Goal: Task Accomplishment & Management: Manage account settings

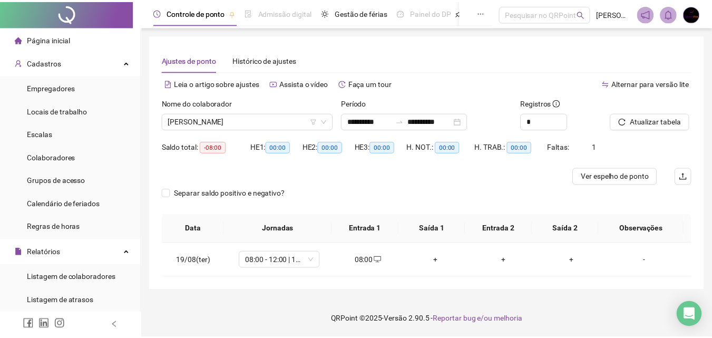
scroll to position [321, 0]
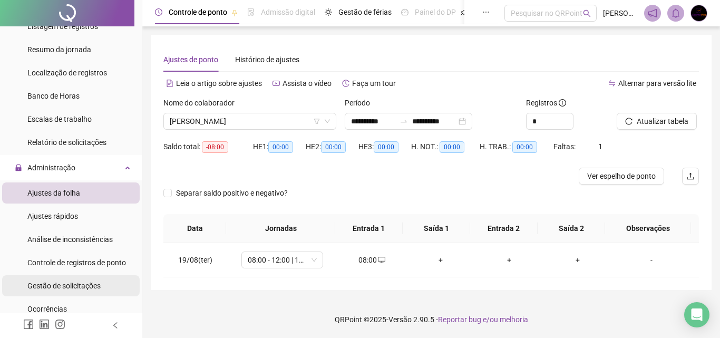
click at [94, 286] on span "Gestão de solicitações" at bounding box center [63, 286] width 73 height 8
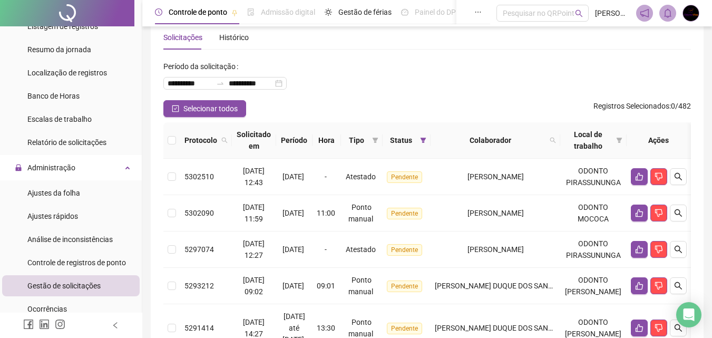
scroll to position [24, 0]
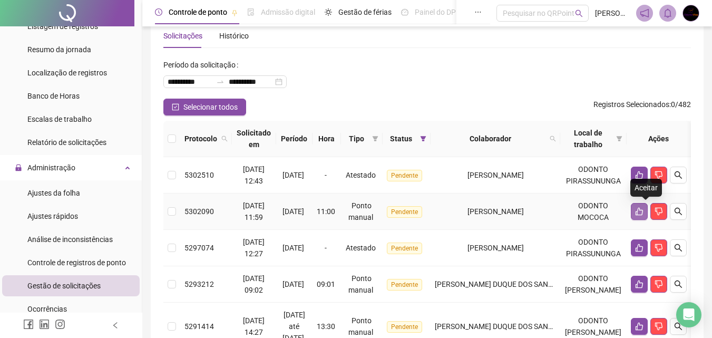
click at [643, 212] on icon "like" at bounding box center [639, 212] width 7 height 8
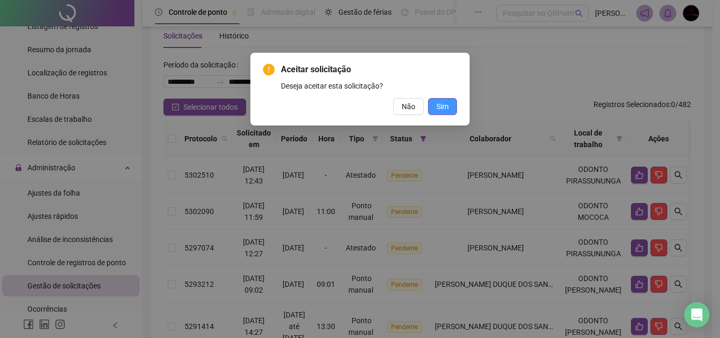
click at [438, 110] on span "Sim" at bounding box center [443, 107] width 12 height 12
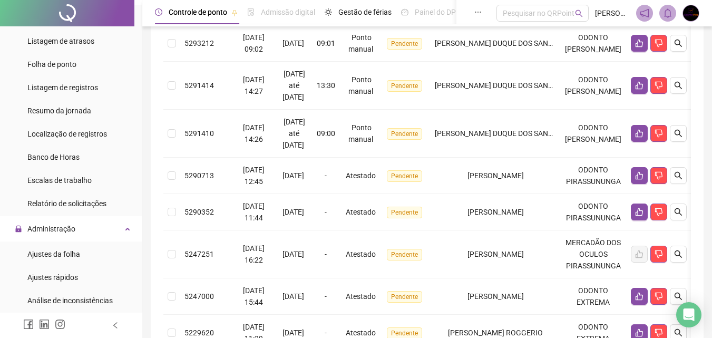
scroll to position [319, 0]
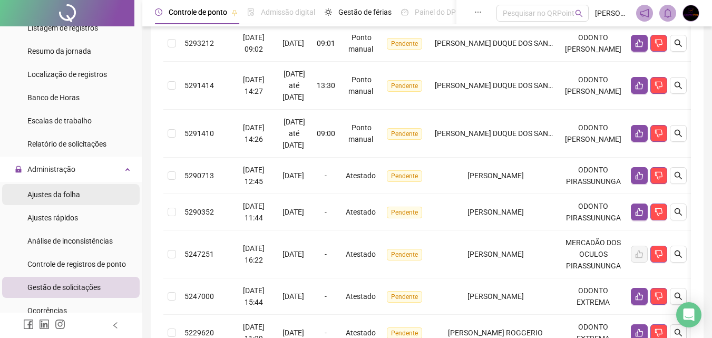
click at [64, 187] on div "Ajustes da folha" at bounding box center [53, 194] width 53 height 21
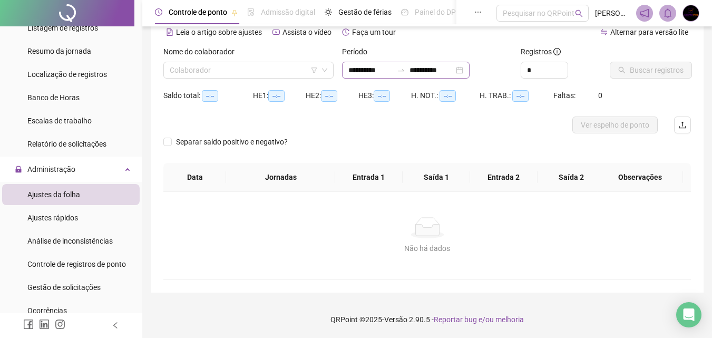
scroll to position [51, 0]
type input "**********"
click at [286, 73] on input "search" at bounding box center [244, 70] width 148 height 16
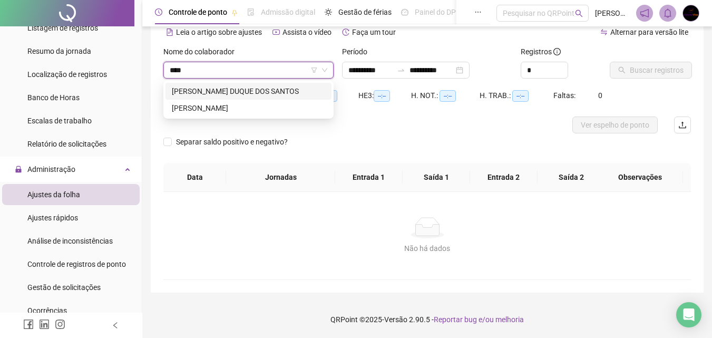
type input "*****"
click at [285, 94] on div "[PERSON_NAME] DUQUE DOS SANTOS" at bounding box center [248, 91] width 153 height 12
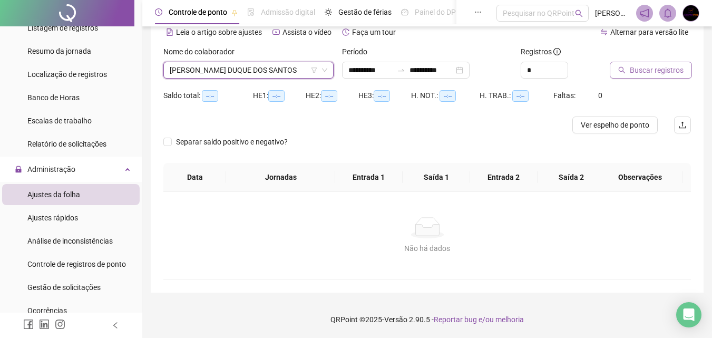
click at [684, 69] on button "Buscar registros" at bounding box center [651, 70] width 82 height 17
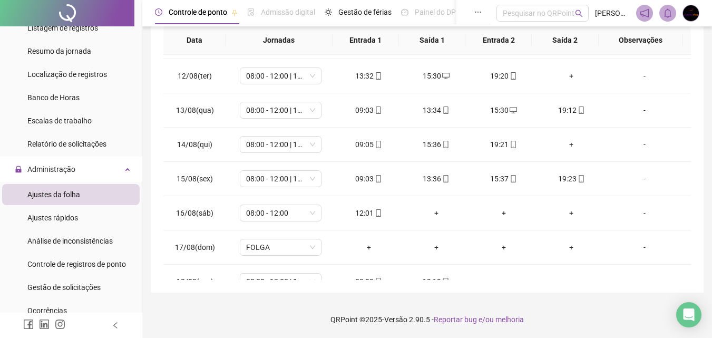
scroll to position [376, 0]
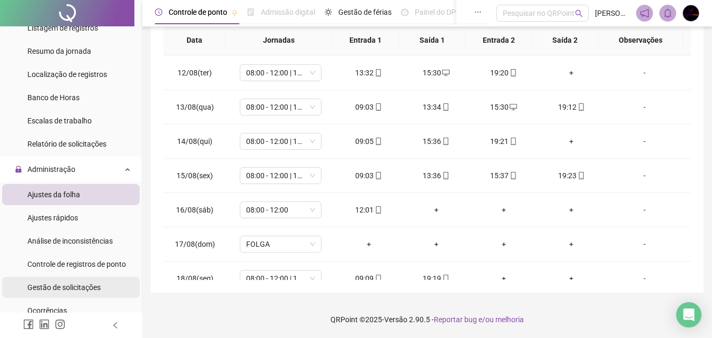
click at [93, 284] on span "Gestão de solicitações" at bounding box center [63, 287] width 73 height 8
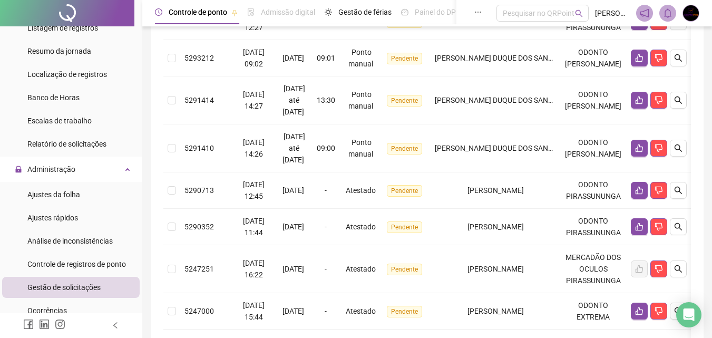
scroll to position [218, 0]
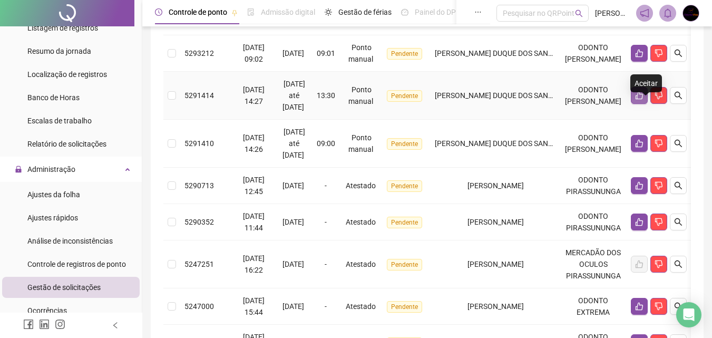
click at [644, 100] on icon "like" at bounding box center [639, 95] width 8 height 8
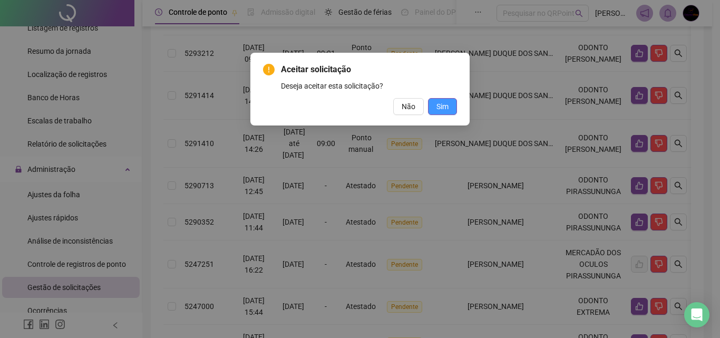
click at [442, 106] on span "Sim" at bounding box center [443, 107] width 12 height 12
click at [444, 108] on span "Sim" at bounding box center [443, 107] width 12 height 12
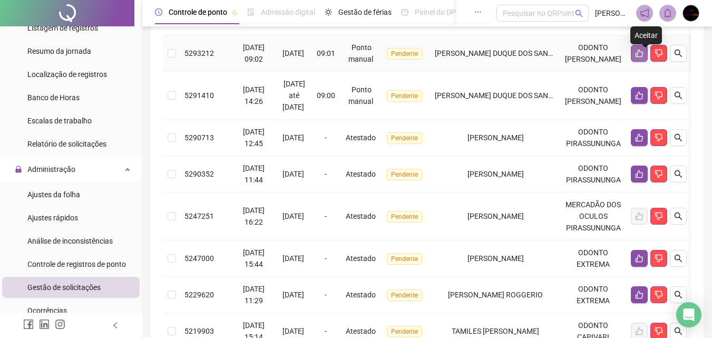
click at [644, 57] on icon "like" at bounding box center [639, 53] width 8 height 8
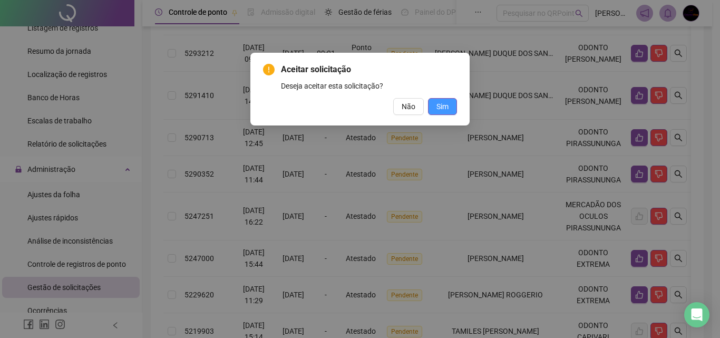
click at [448, 108] on span "Sim" at bounding box center [443, 107] width 12 height 12
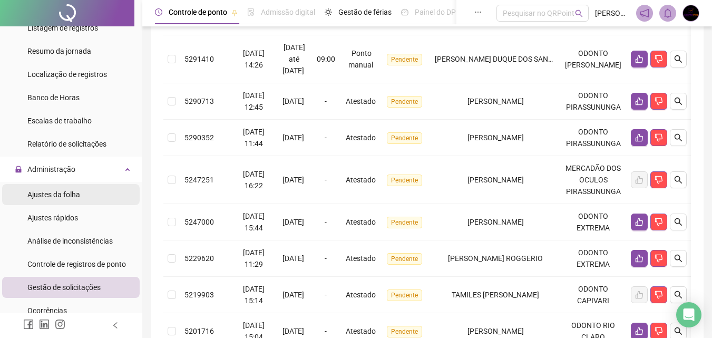
click at [76, 200] on div "Ajustes da folha" at bounding box center [53, 194] width 53 height 21
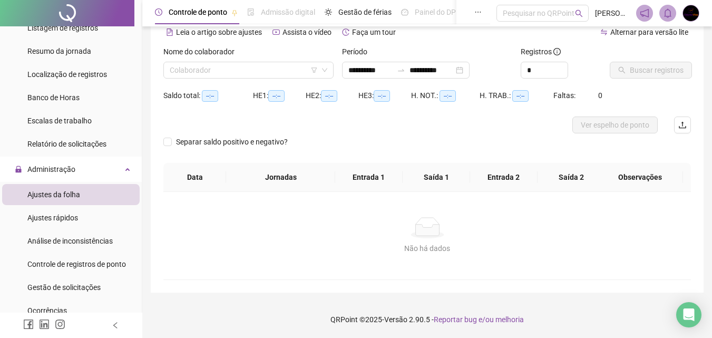
scroll to position [51, 0]
type input "**********"
click at [250, 73] on input "search" at bounding box center [244, 70] width 148 height 16
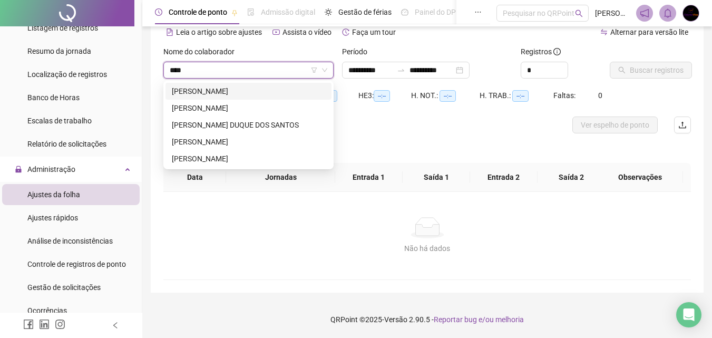
type input "*****"
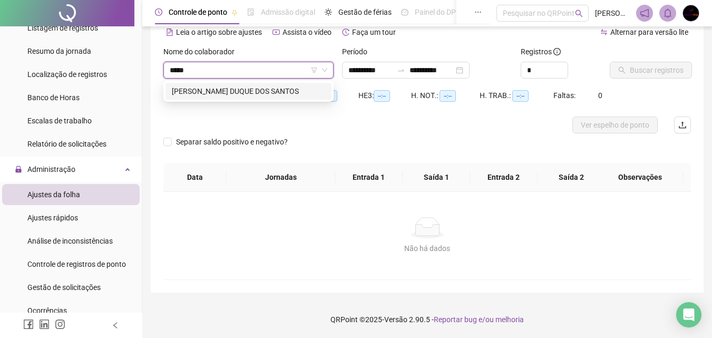
click at [268, 88] on div "[PERSON_NAME] DUQUE DOS SANTOS" at bounding box center [248, 91] width 153 height 12
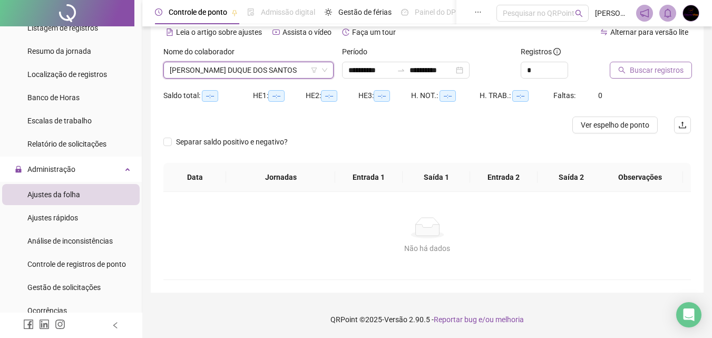
click at [659, 73] on span "Buscar registros" at bounding box center [657, 70] width 54 height 12
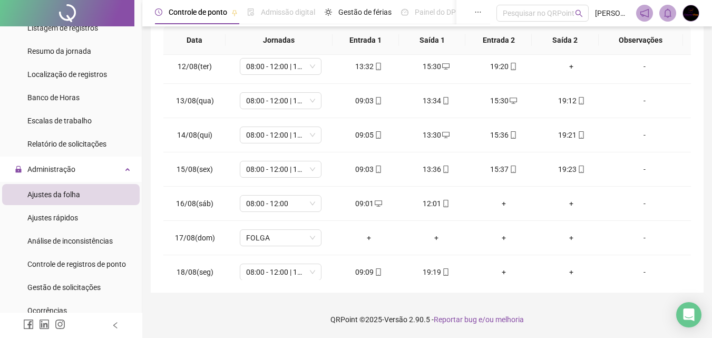
scroll to position [392, 0]
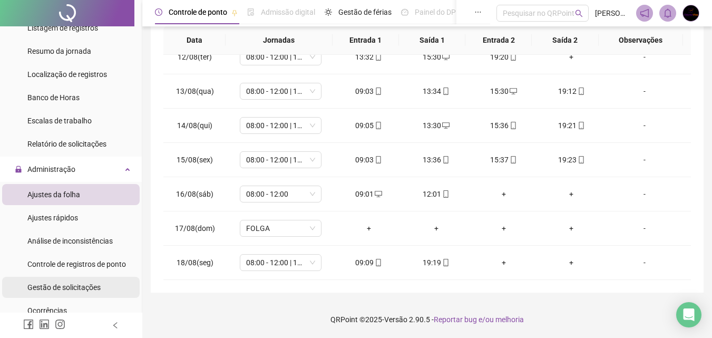
click at [95, 285] on span "Gestão de solicitações" at bounding box center [63, 287] width 73 height 8
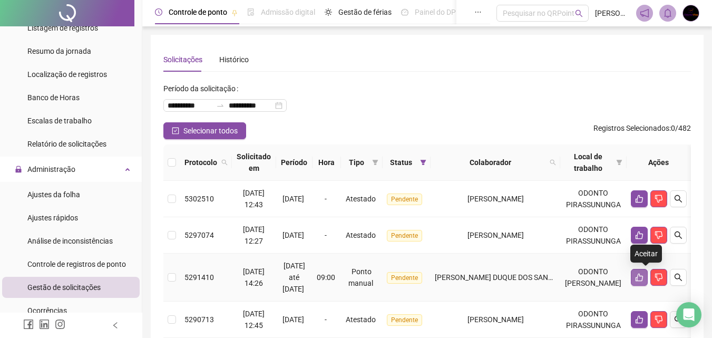
click at [644, 279] on icon "like" at bounding box center [639, 277] width 8 height 8
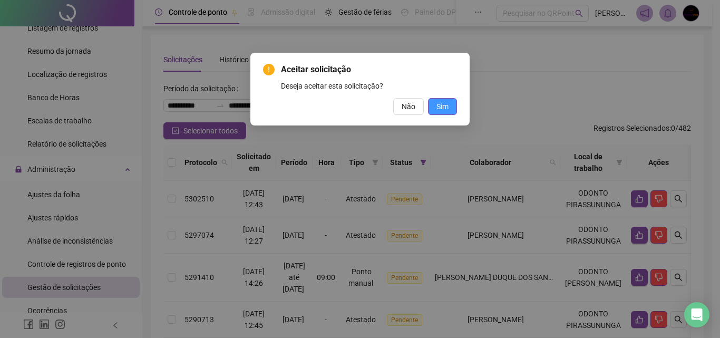
click at [440, 109] on span "Sim" at bounding box center [443, 107] width 12 height 12
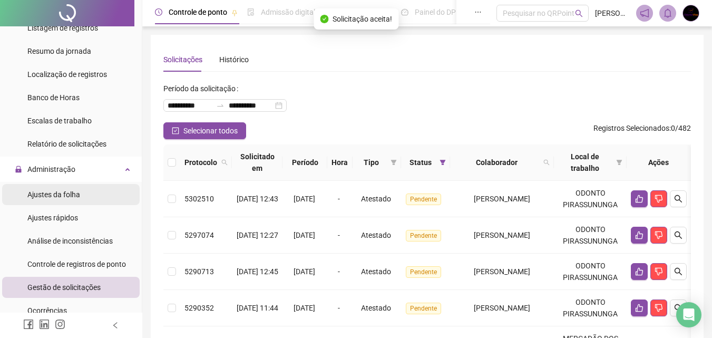
click at [60, 191] on span "Ajustes da folha" at bounding box center [53, 194] width 53 height 8
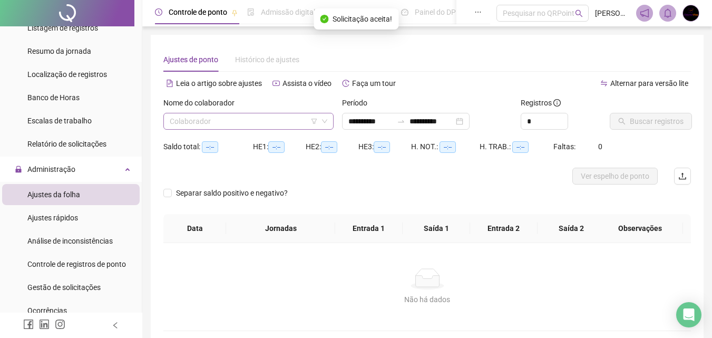
type input "**********"
click at [228, 115] on input "search" at bounding box center [244, 121] width 148 height 16
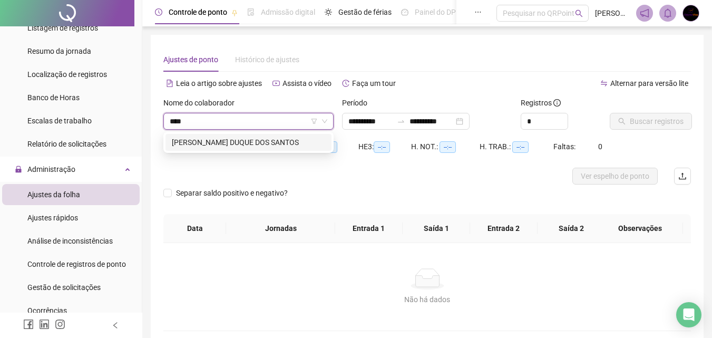
type input "*****"
click at [239, 138] on div "[PERSON_NAME] DUQUE DOS SANTOS" at bounding box center [248, 143] width 153 height 12
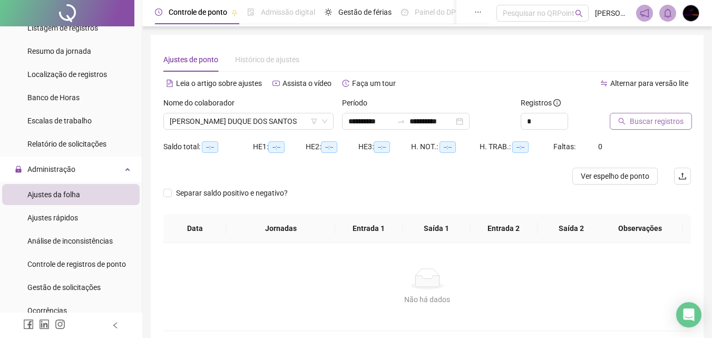
click at [639, 126] on span "Buscar registros" at bounding box center [657, 121] width 54 height 12
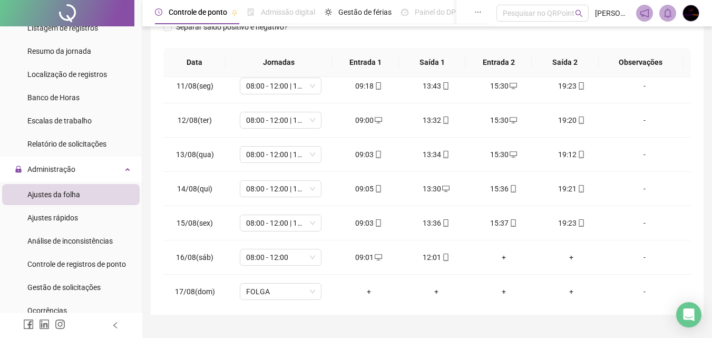
scroll to position [392, 0]
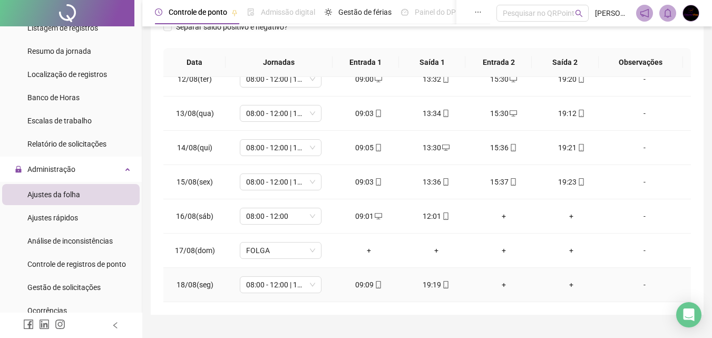
click at [500, 286] on div "+" at bounding box center [504, 285] width 51 height 12
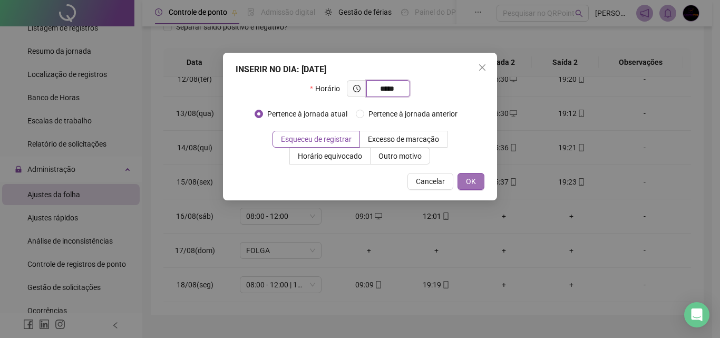
type input "*****"
click at [470, 178] on span "OK" at bounding box center [471, 182] width 10 height 12
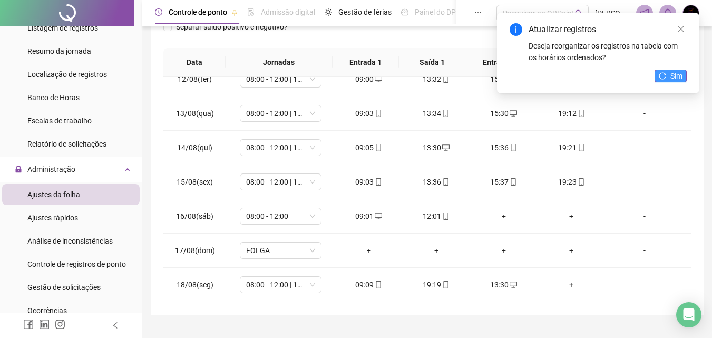
click at [671, 79] on span "Sim" at bounding box center [677, 76] width 12 height 12
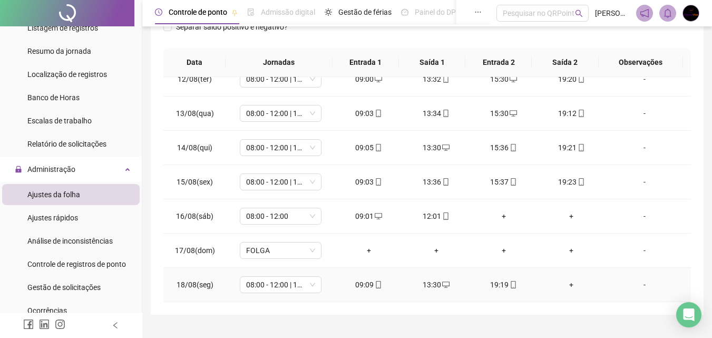
click at [564, 284] on div "+" at bounding box center [571, 285] width 51 height 12
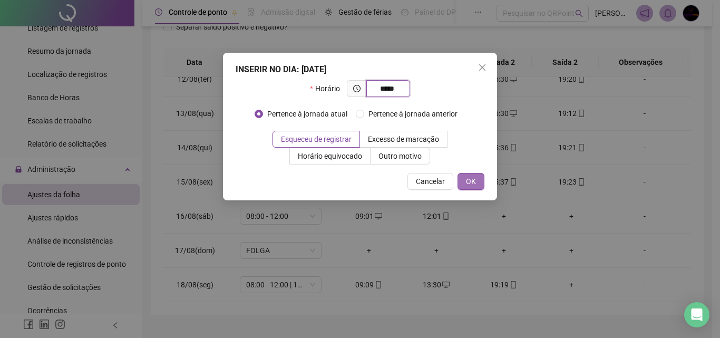
type input "*****"
click at [473, 183] on span "OK" at bounding box center [471, 182] width 10 height 12
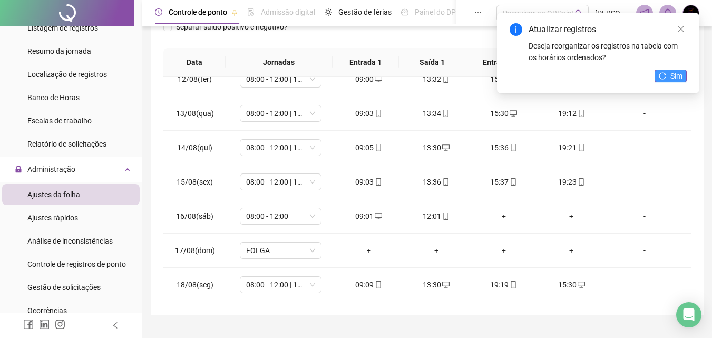
click at [666, 76] on icon "reload" at bounding box center [662, 75] width 7 height 7
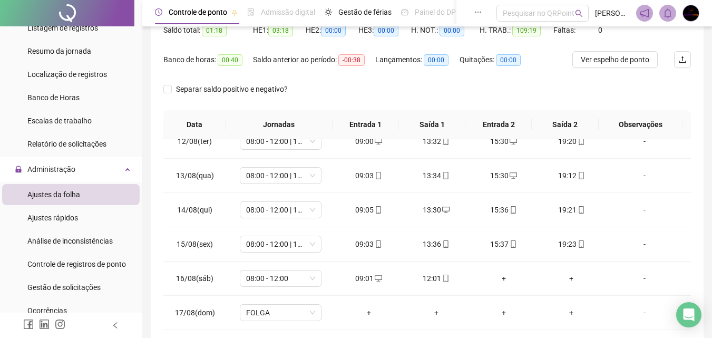
scroll to position [0, 0]
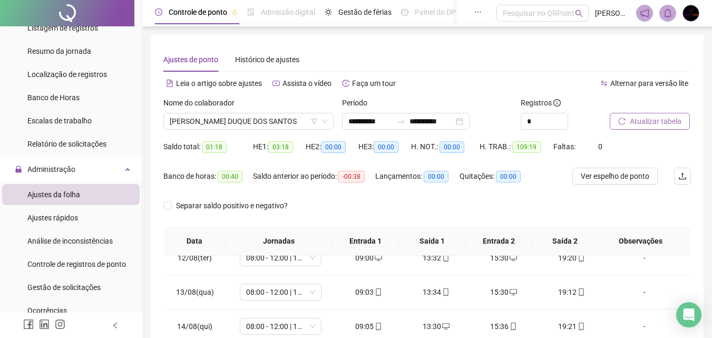
click at [654, 122] on span "Atualizar tabela" at bounding box center [656, 121] width 52 height 12
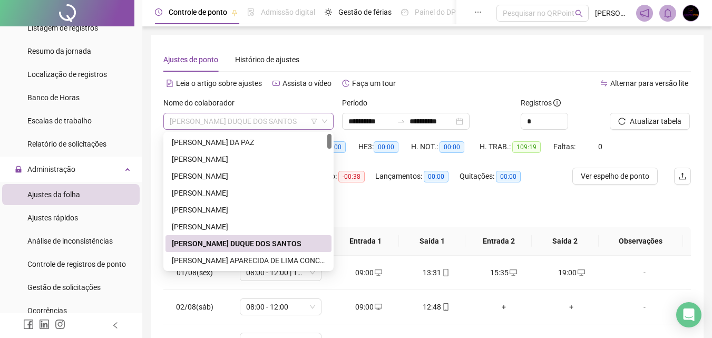
click at [280, 115] on span "[PERSON_NAME] DUQUE DOS SANTOS" at bounding box center [249, 121] width 158 height 16
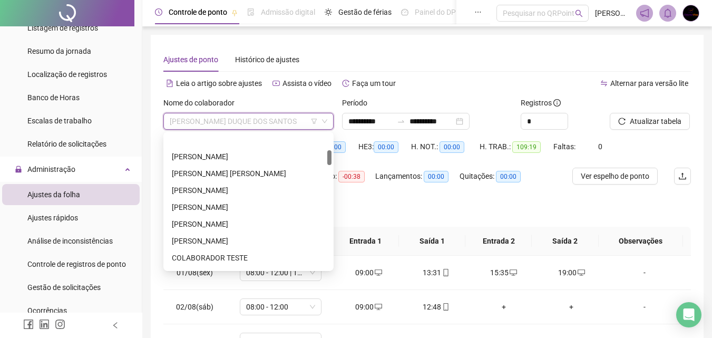
scroll to position [149, 0]
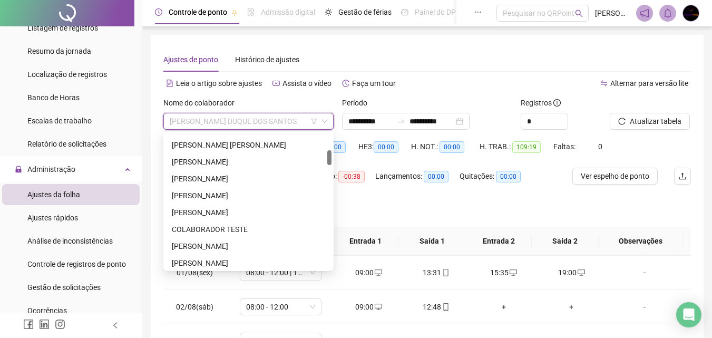
drag, startPoint x: 330, startPoint y: 140, endPoint x: 332, endPoint y: 157, distance: 16.5
click at [332, 157] on div "295885 289880 [PERSON_NAME] [PERSON_NAME] [PERSON_NAME] [PERSON_NAME] COLABORAD…" at bounding box center [248, 201] width 170 height 139
click at [233, 159] on div "[PERSON_NAME]" at bounding box center [248, 162] width 153 height 12
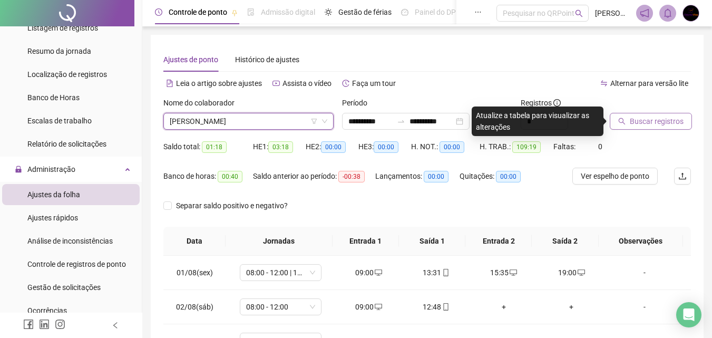
click at [671, 122] on span "Buscar registros" at bounding box center [657, 121] width 54 height 12
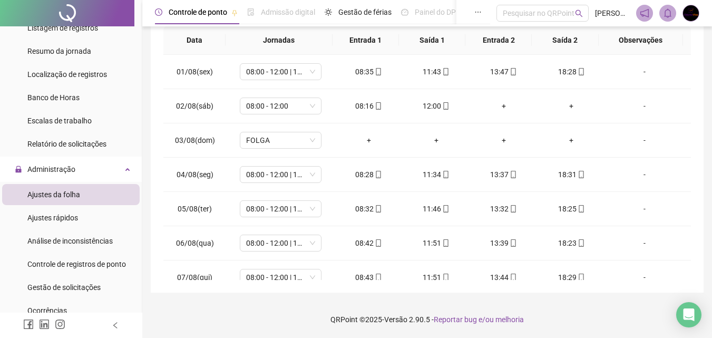
scroll to position [0, 0]
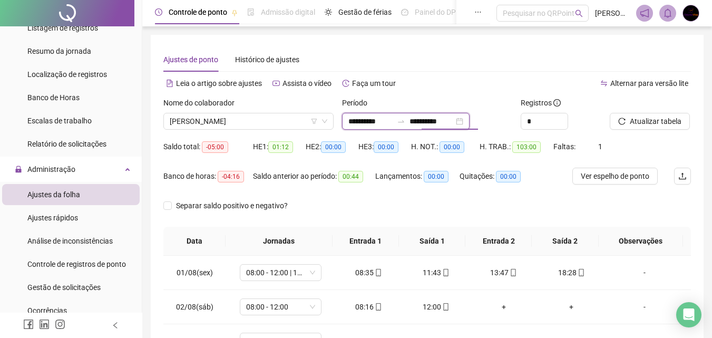
click at [439, 123] on input "**********" at bounding box center [432, 121] width 44 height 12
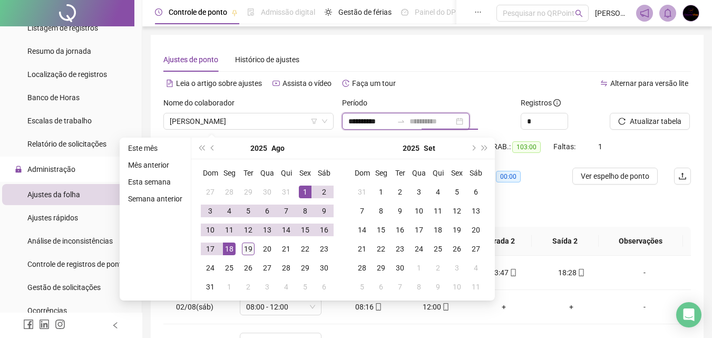
type input "**********"
click at [249, 245] on div "19" at bounding box center [248, 249] width 13 height 13
type input "**********"
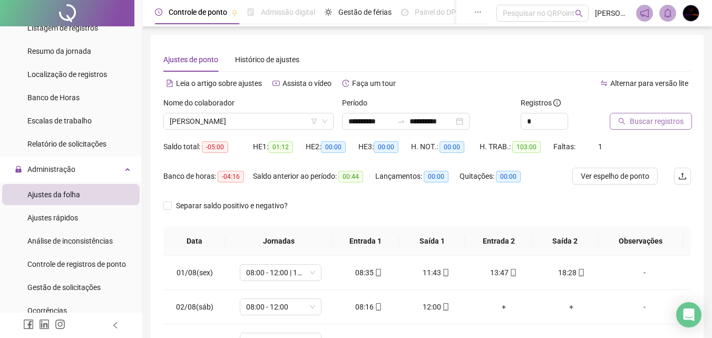
click at [642, 126] on span "Buscar registros" at bounding box center [657, 121] width 54 height 12
click at [249, 120] on span "[PERSON_NAME]" at bounding box center [249, 121] width 158 height 16
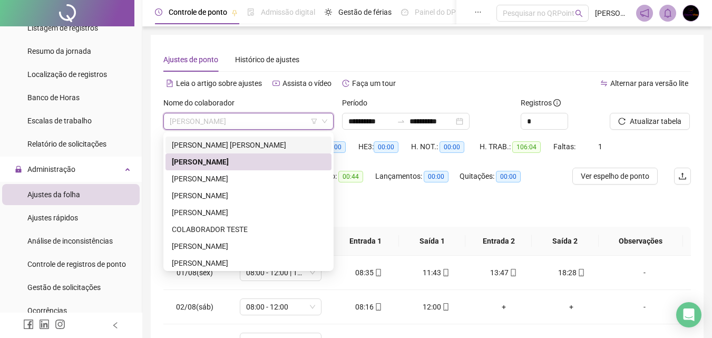
click at [321, 146] on div "[PERSON_NAME] [PERSON_NAME]" at bounding box center [248, 145] width 153 height 12
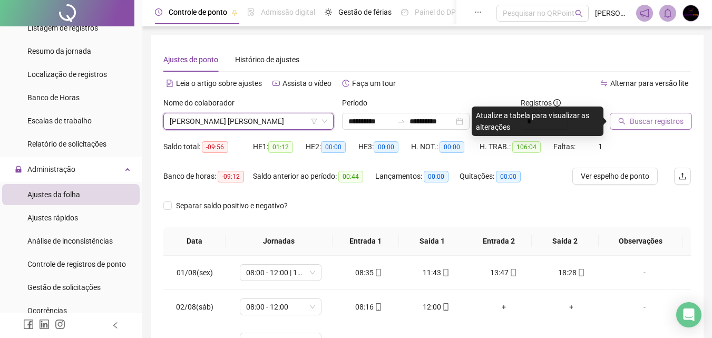
click at [670, 120] on span "Buscar registros" at bounding box center [657, 121] width 54 height 12
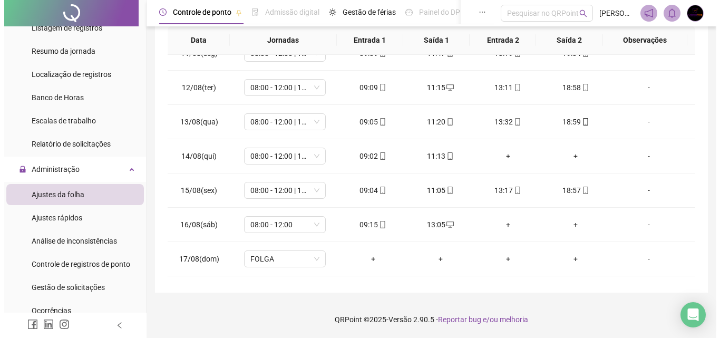
scroll to position [360, 0]
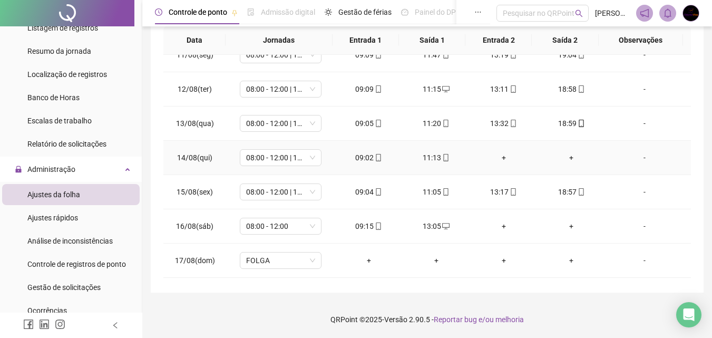
click at [499, 159] on div "+" at bounding box center [504, 158] width 51 height 12
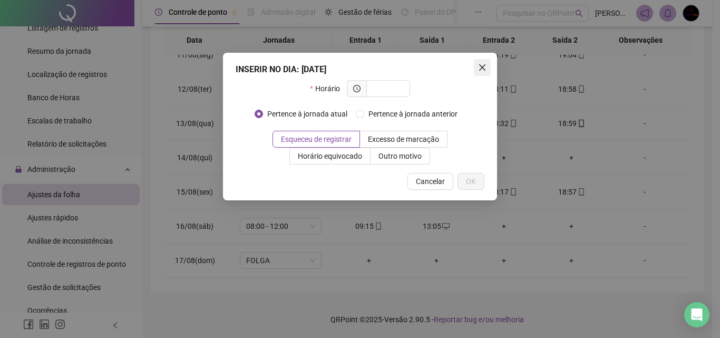
click at [482, 65] on icon "close" at bounding box center [482, 67] width 8 height 8
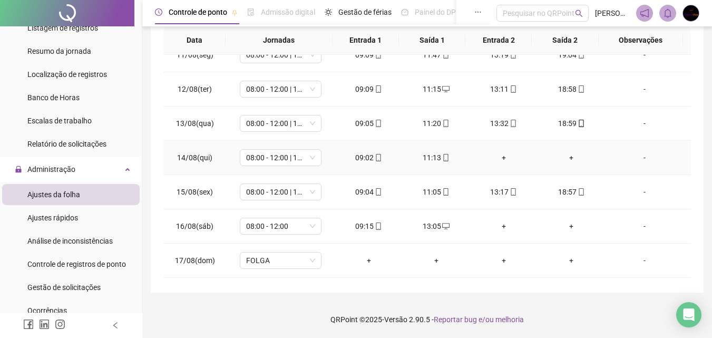
click at [638, 158] on div "-" at bounding box center [645, 158] width 62 height 12
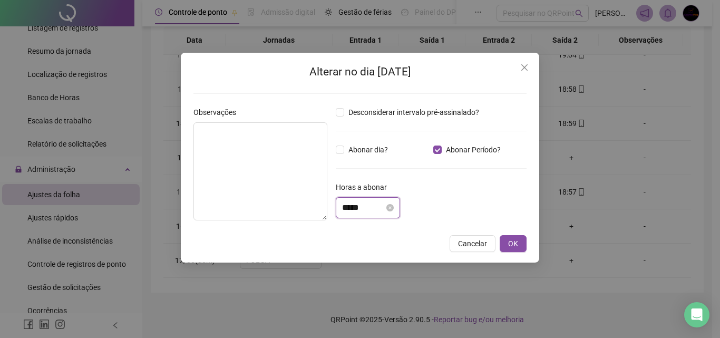
drag, startPoint x: 371, startPoint y: 209, endPoint x: 345, endPoint y: 214, distance: 26.8
click at [345, 214] on input "*****" at bounding box center [363, 207] width 42 height 13
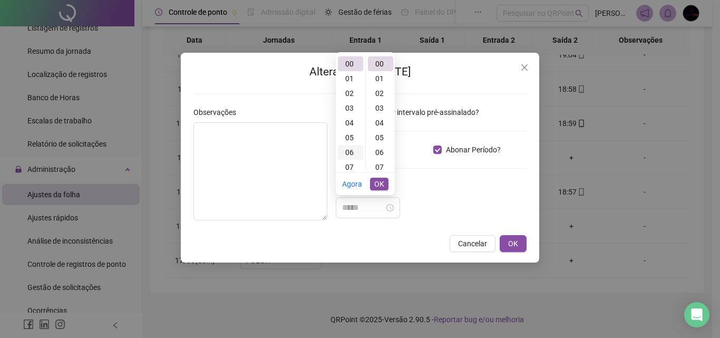
click at [351, 153] on div "06" at bounding box center [350, 152] width 25 height 15
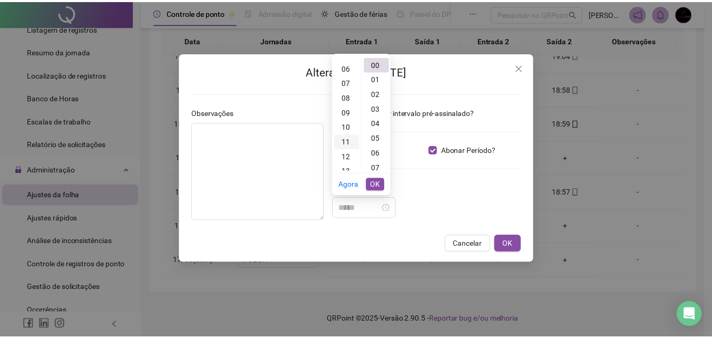
scroll to position [89, 0]
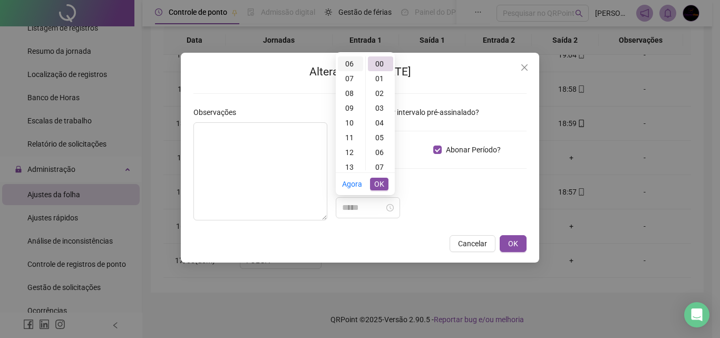
click at [355, 66] on div "06" at bounding box center [350, 63] width 25 height 15
type input "*****"
click at [377, 186] on span "OK" at bounding box center [379, 184] width 10 height 12
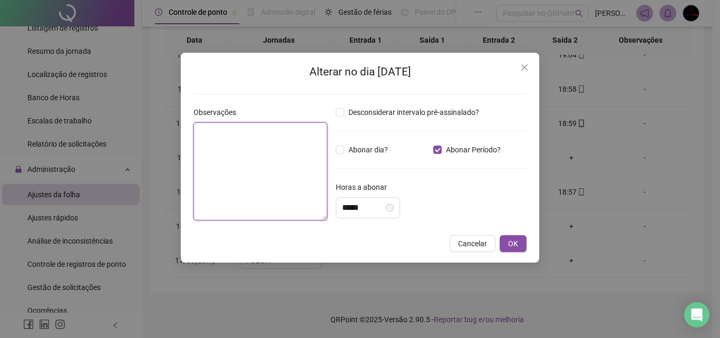
click at [228, 141] on textarea at bounding box center [260, 171] width 134 height 98
type textarea "**********"
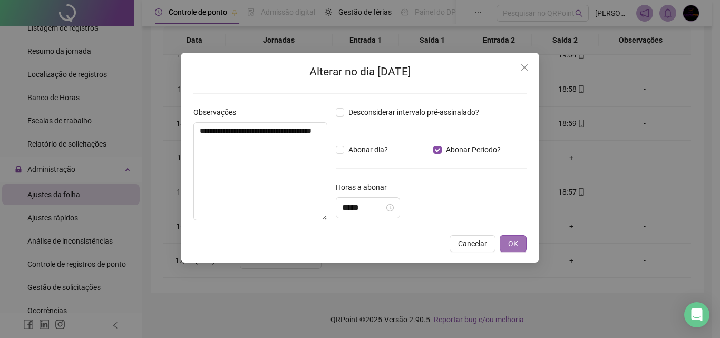
click at [512, 245] on span "OK" at bounding box center [513, 244] width 10 height 12
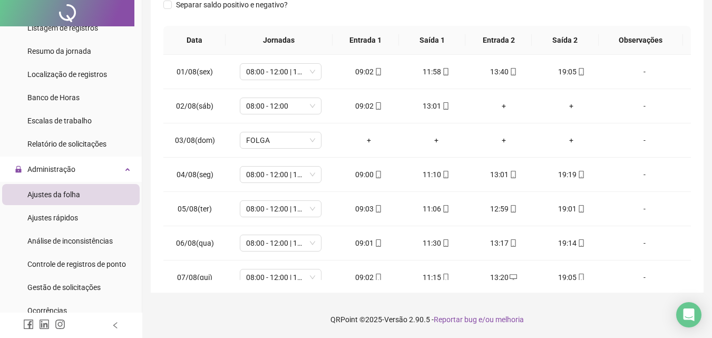
scroll to position [0, 0]
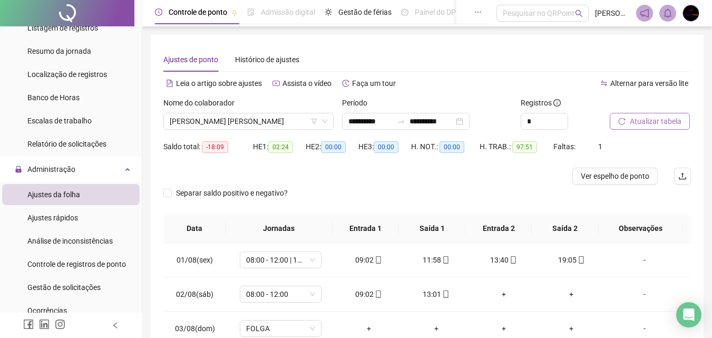
click at [658, 119] on span "Atualizar tabela" at bounding box center [656, 121] width 52 height 12
click at [632, 177] on span "Ver espelho de ponto" at bounding box center [615, 176] width 69 height 12
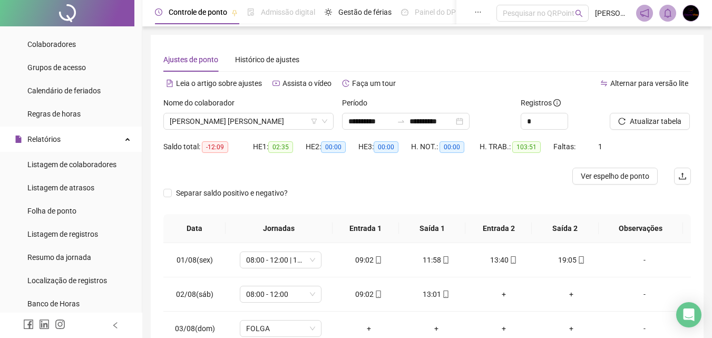
scroll to position [84, 0]
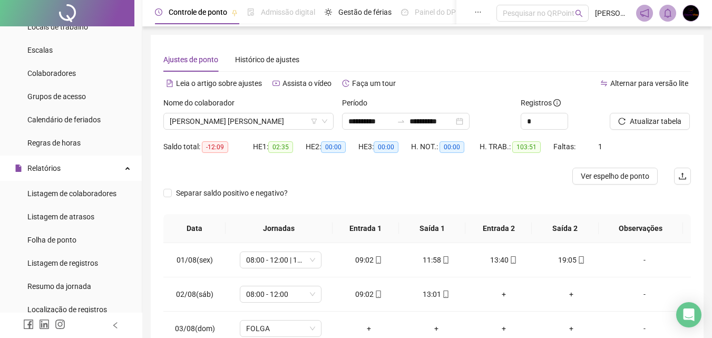
click at [150, 53] on div "**********" at bounding box center [427, 263] width 570 height 526
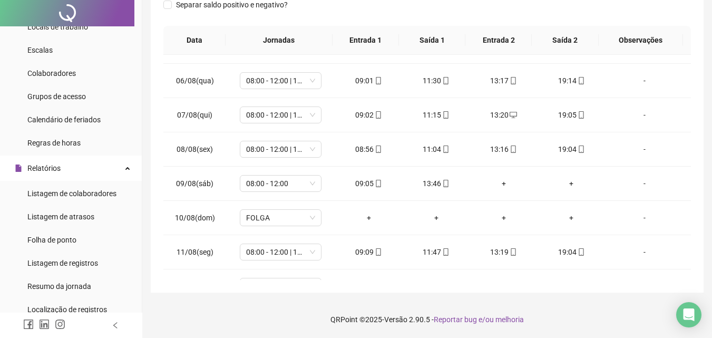
scroll to position [0, 0]
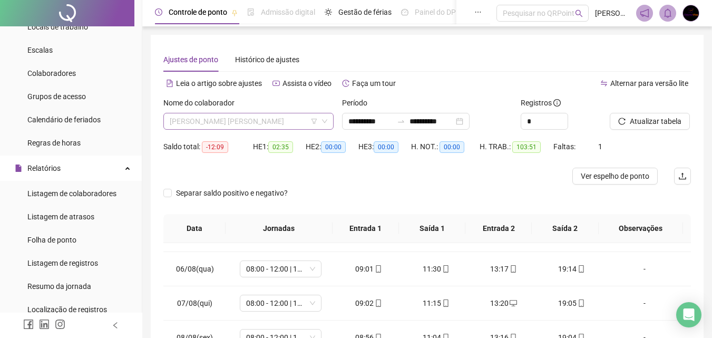
click at [265, 120] on span "[PERSON_NAME] [PERSON_NAME]" at bounding box center [249, 121] width 158 height 16
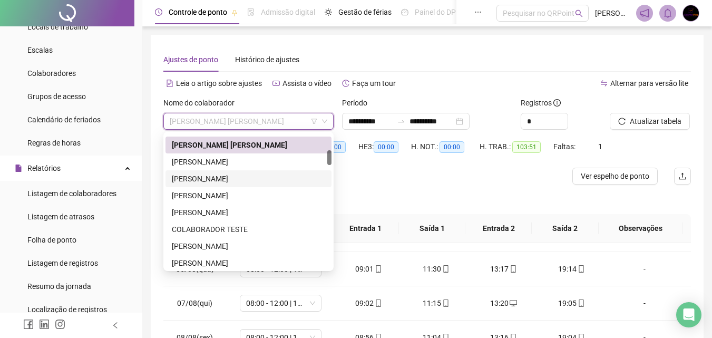
click at [244, 177] on div "[PERSON_NAME]" at bounding box center [248, 179] width 153 height 12
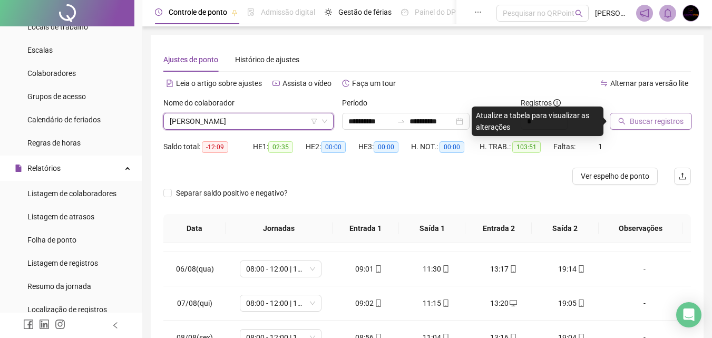
click at [679, 119] on span "Buscar registros" at bounding box center [657, 121] width 54 height 12
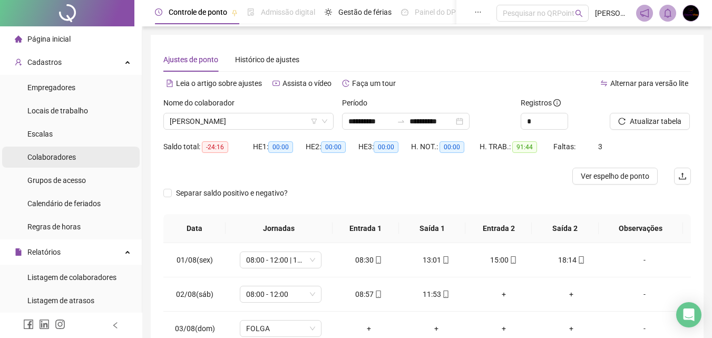
click at [77, 157] on li "Colaboradores" at bounding box center [71, 157] width 138 height 21
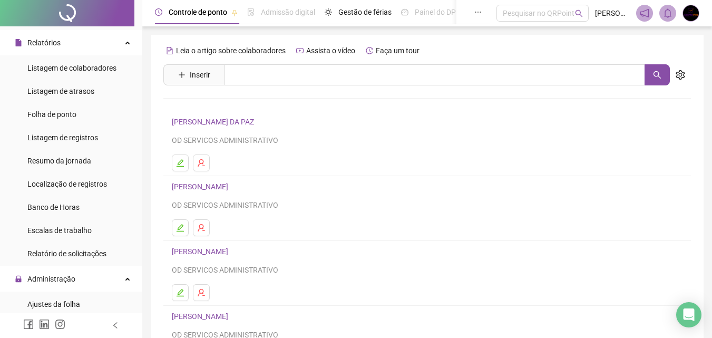
scroll to position [214, 0]
